Goal: Information Seeking & Learning: Learn about a topic

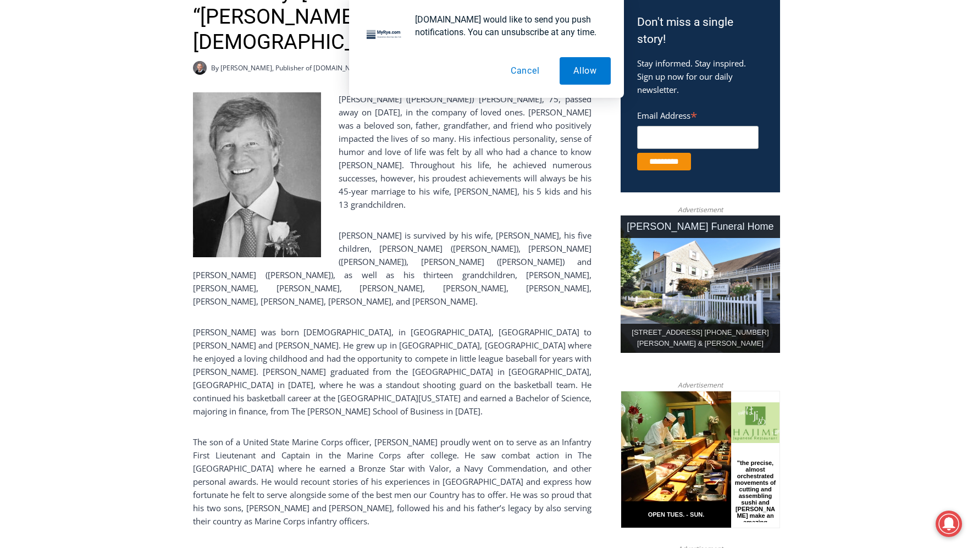
click at [537, 71] on button "Cancel" at bounding box center [525, 70] width 57 height 27
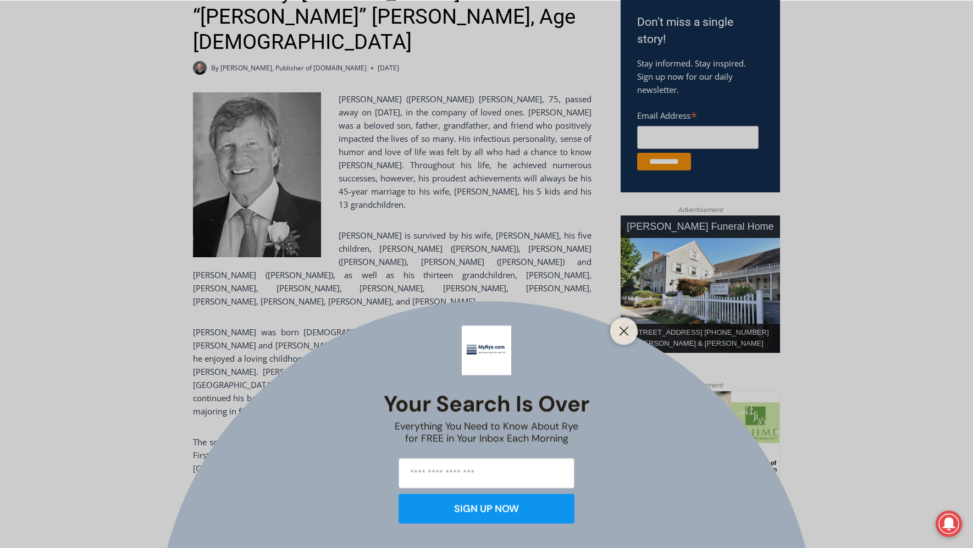
click at [478, 158] on div "Your Search is Over Everything You Need to Know About Rye for FREE in Your Inbo…" at bounding box center [486, 274] width 973 height 548
click at [628, 332] on icon "Close" at bounding box center [624, 331] width 10 height 10
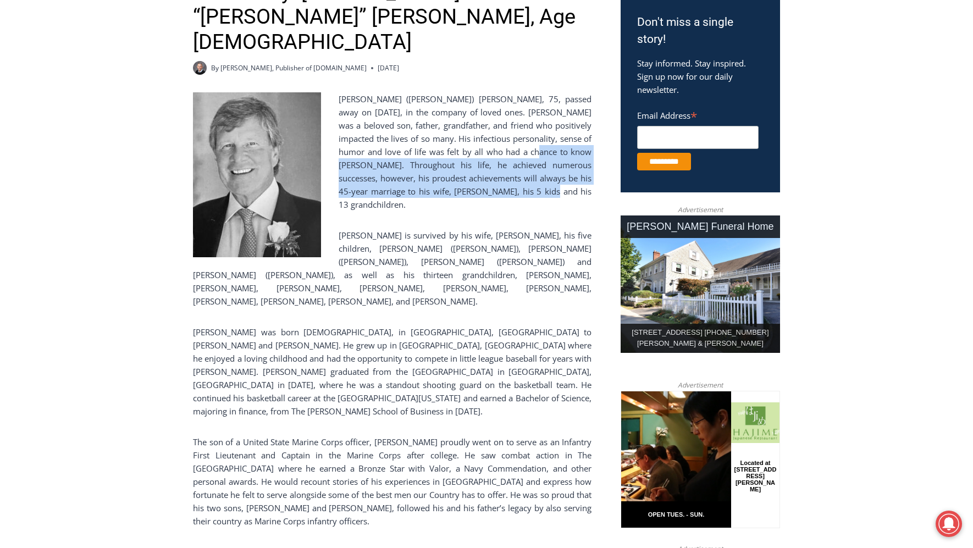
drag, startPoint x: 512, startPoint y: 170, endPoint x: 493, endPoint y: 126, distance: 47.8
click at [493, 126] on p "[PERSON_NAME] ([PERSON_NAME]) [PERSON_NAME], 75, passed away on [DATE], in the …" at bounding box center [392, 151] width 398 height 119
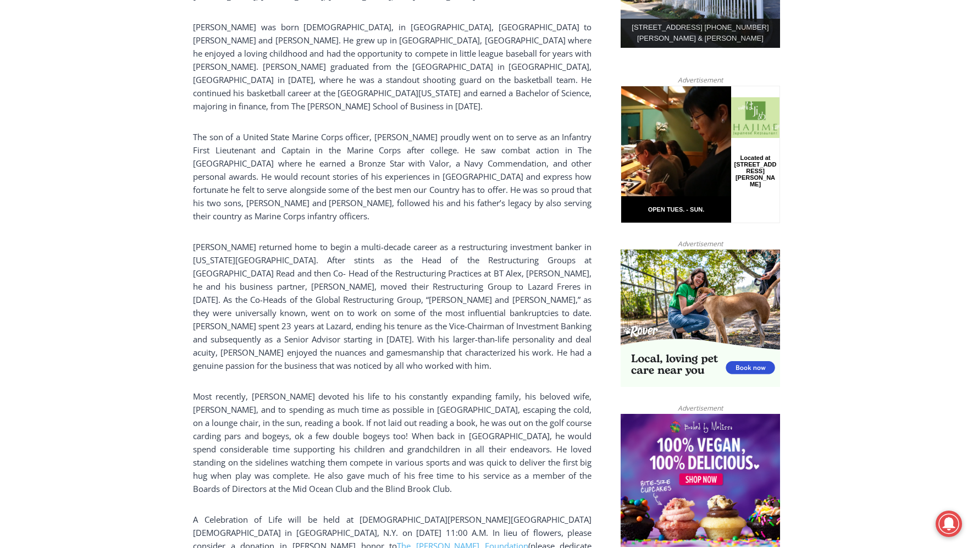
scroll to position [696, 0]
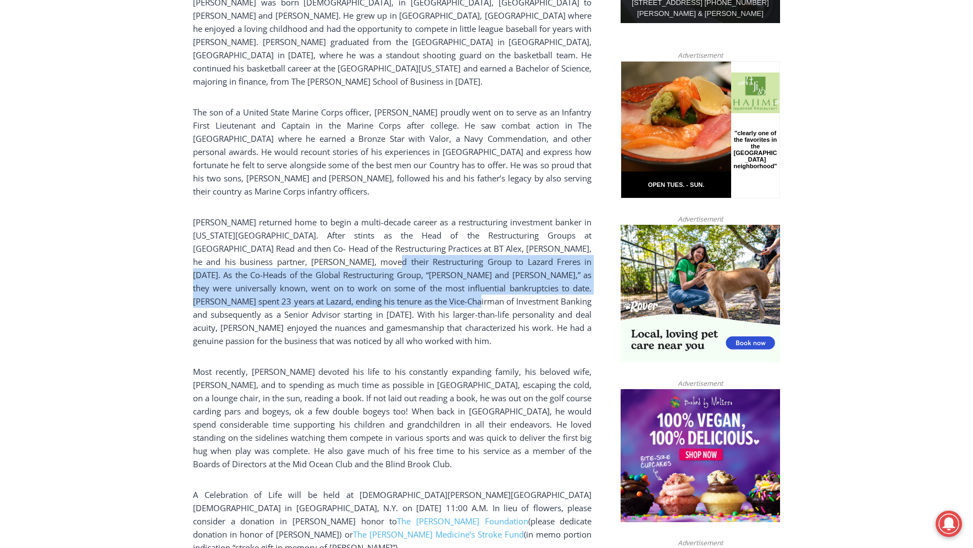
drag, startPoint x: 290, startPoint y: 191, endPoint x: 404, endPoint y: 221, distance: 118.8
click at [404, 221] on p "[PERSON_NAME] returned home to begin a multi-decade career as a restructuring i…" at bounding box center [392, 281] width 398 height 132
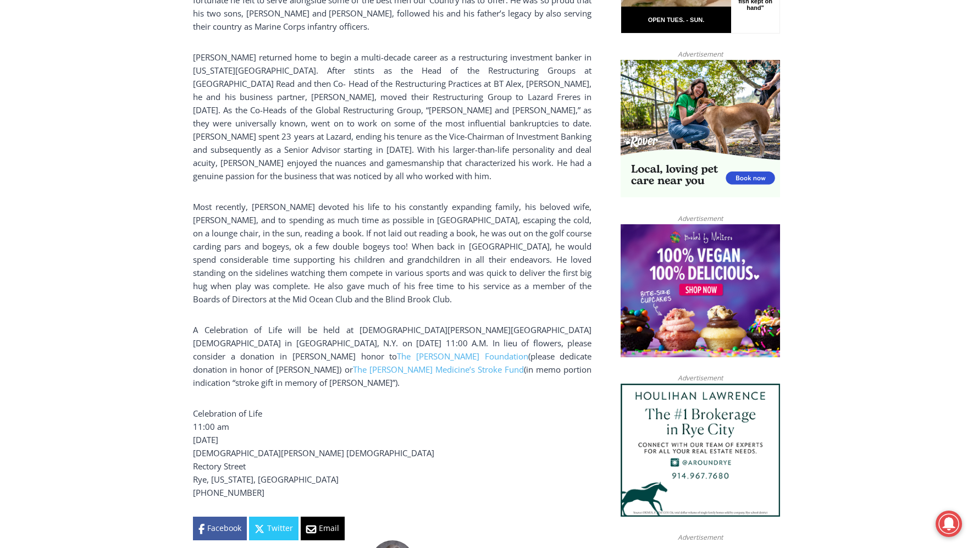
scroll to position [915, 0]
